Goal: Book appointment/travel/reservation

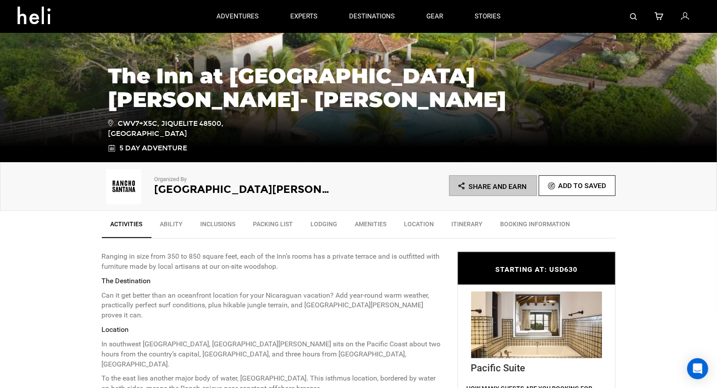
scroll to position [294, 0]
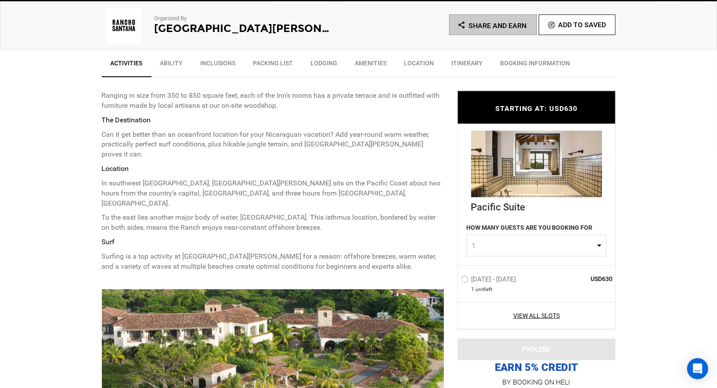
click at [491, 244] on span "1" at bounding box center [533, 246] width 122 height 9
click at [462, 277] on label "[DATE] - [DATE]" at bounding box center [489, 281] width 58 height 11
click at [454, 277] on input "[DATE] - [DATE]" at bounding box center [454, 283] width 0 height 19
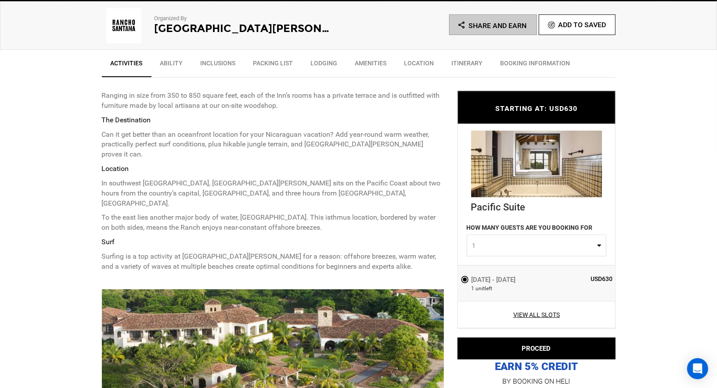
click at [462, 277] on label "[DATE] - [DATE]" at bounding box center [489, 280] width 58 height 11
click at [454, 277] on input "[DATE] - [DATE]" at bounding box center [454, 283] width 0 height 18
click at [467, 280] on label "[DATE] - [DATE]" at bounding box center [489, 280] width 58 height 11
click at [454, 280] on input "[DATE] - [DATE]" at bounding box center [454, 283] width 0 height 18
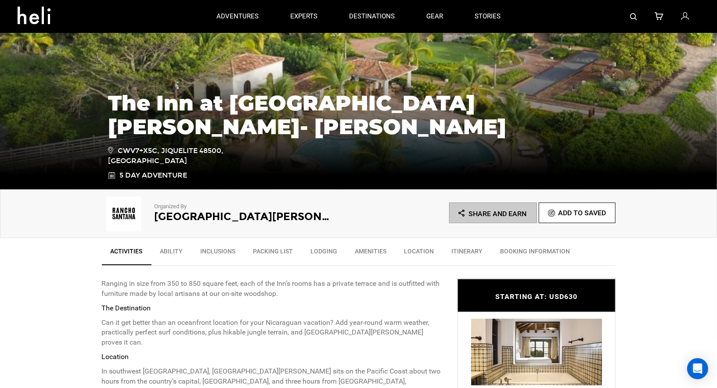
scroll to position [0, 0]
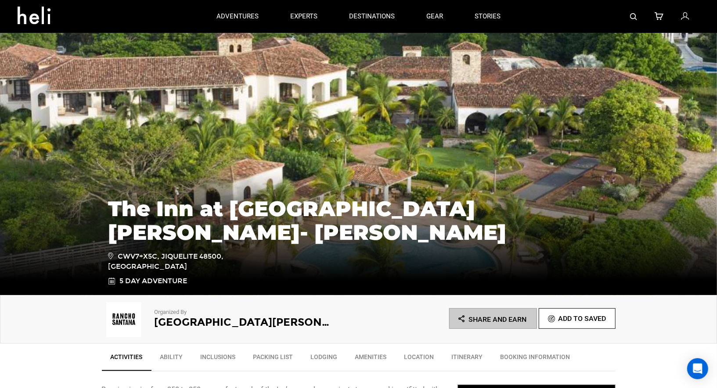
click at [684, 14] on icon at bounding box center [685, 16] width 8 height 11
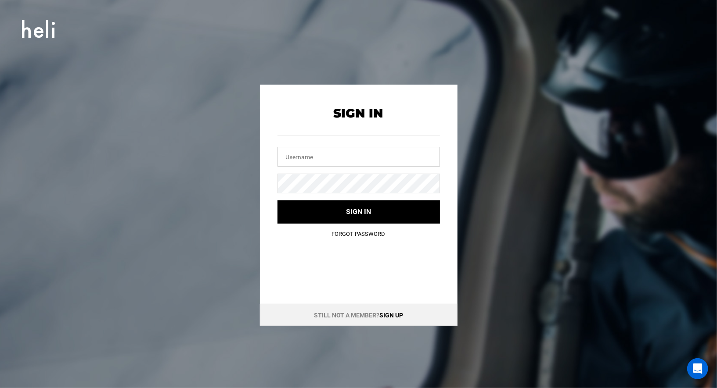
click at [336, 158] on input "text" at bounding box center [358, 157] width 162 height 20
type input "[EMAIL_ADDRESS][DOMAIN_NAME]"
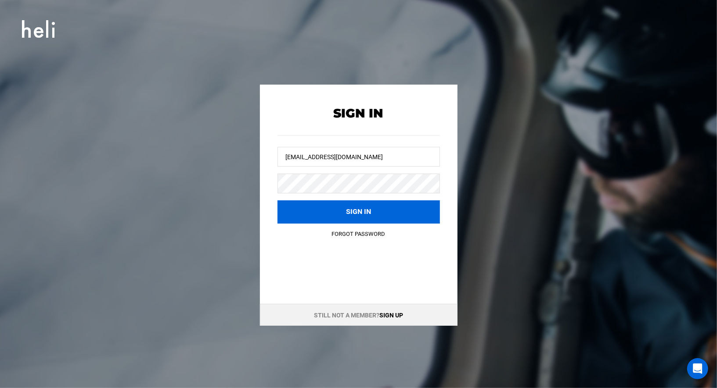
click at [341, 220] on button "Sign in" at bounding box center [358, 212] width 162 height 23
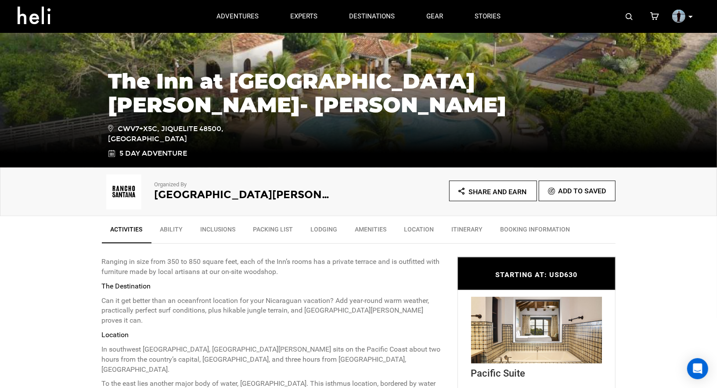
scroll to position [273, 0]
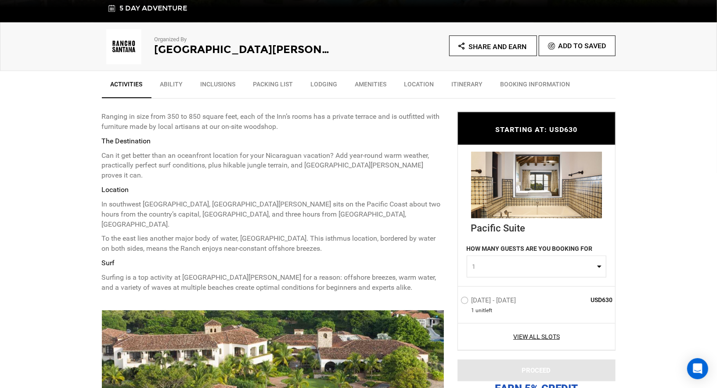
click at [514, 270] on span "1" at bounding box center [533, 267] width 122 height 9
click at [487, 302] on link "2" at bounding box center [536, 305] width 139 height 16
select select "2"
click at [462, 302] on label "[DATE] - [DATE]" at bounding box center [489, 302] width 58 height 11
click at [454, 302] on input "[DATE] - [DATE]" at bounding box center [454, 304] width 0 height 19
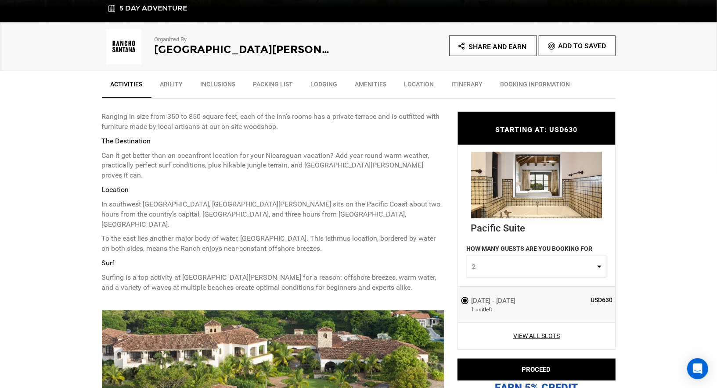
scroll to position [309, 0]
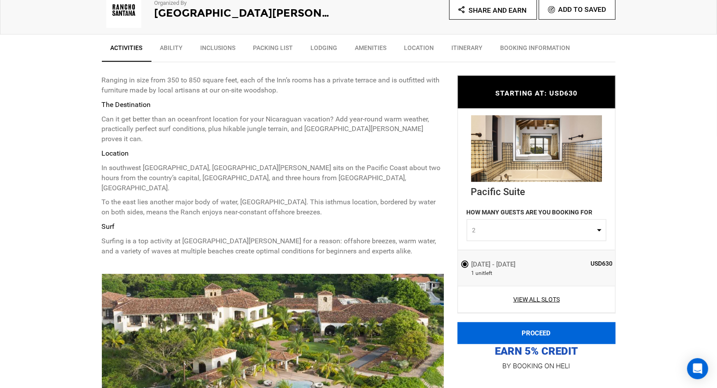
click at [505, 327] on button "PROCEED" at bounding box center [536, 334] width 158 height 22
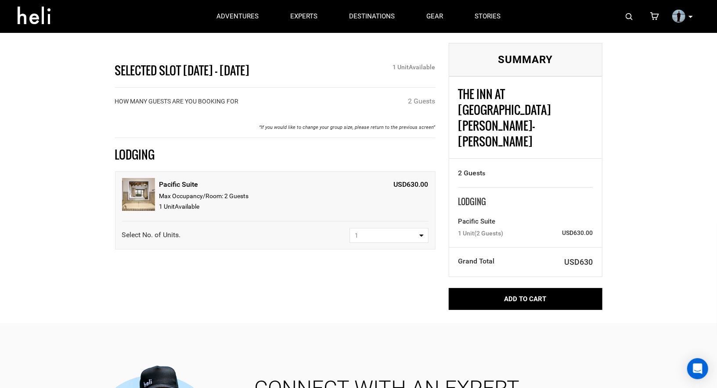
click at [400, 237] on span "1" at bounding box center [386, 235] width 62 height 9
click at [388, 172] on div "Pacific Suite Max Occupancy/Room: 2 Guest s 1 Unit Available USD630.00 Select N…" at bounding box center [275, 211] width 320 height 78
